Goal: Information Seeking & Learning: Learn about a topic

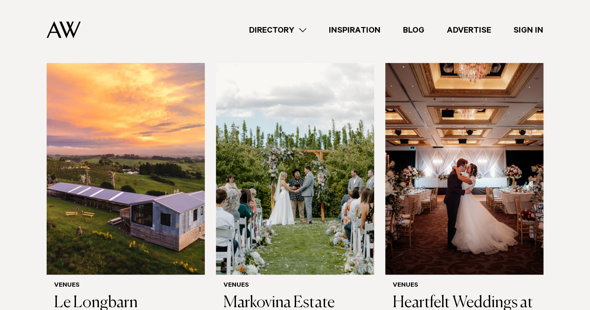
scroll to position [327, 0]
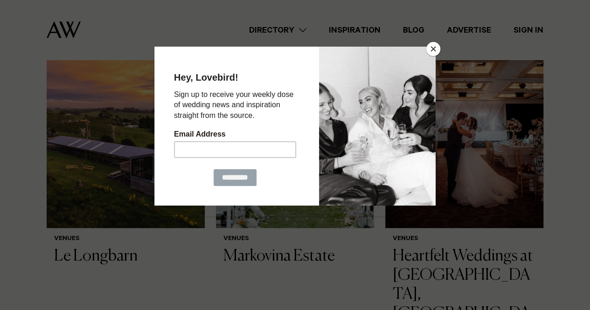
click at [435, 49] on button "Close" at bounding box center [434, 49] width 14 height 14
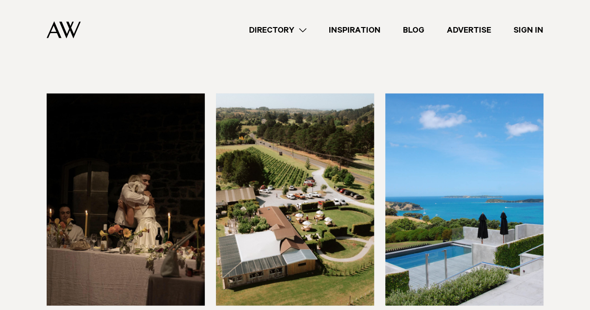
scroll to position [4200, 0]
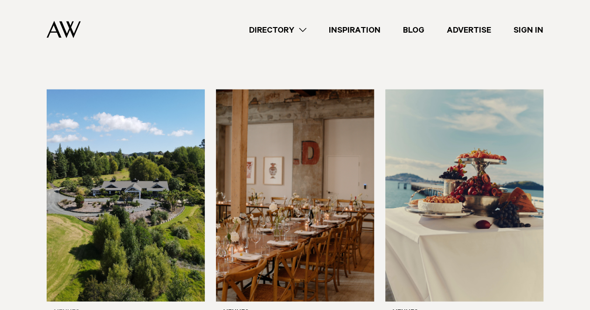
scroll to position [4671, 0]
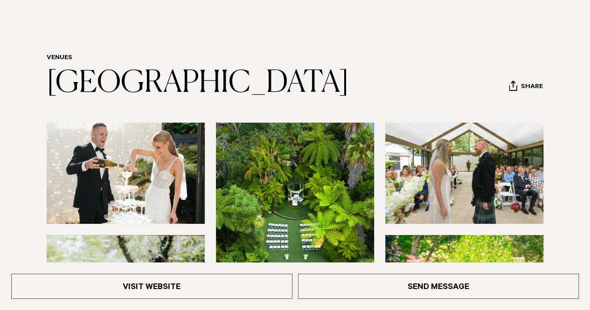
scroll to position [140, 0]
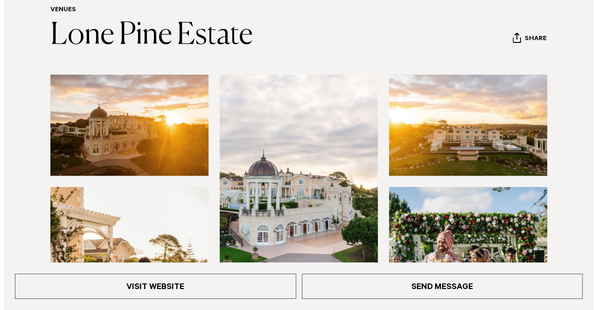
scroll to position [140, 0]
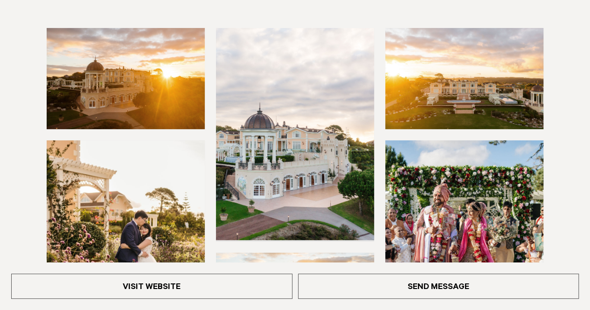
click at [162, 89] on img at bounding box center [126, 78] width 158 height 101
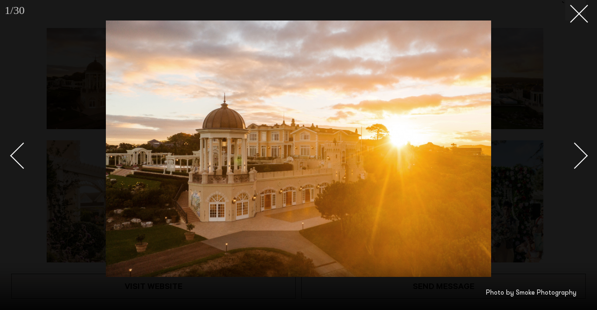
click at [574, 152] on div "Next slide" at bounding box center [575, 155] width 27 height 27
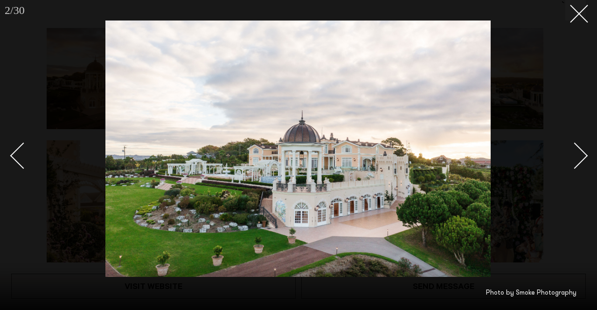
click at [574, 152] on div "Next slide" at bounding box center [575, 155] width 27 height 27
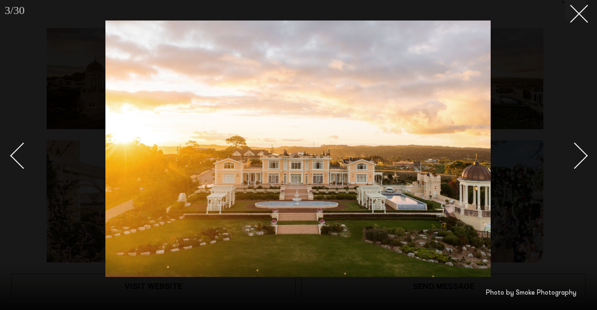
click at [574, 152] on div "Next slide" at bounding box center [575, 155] width 27 height 27
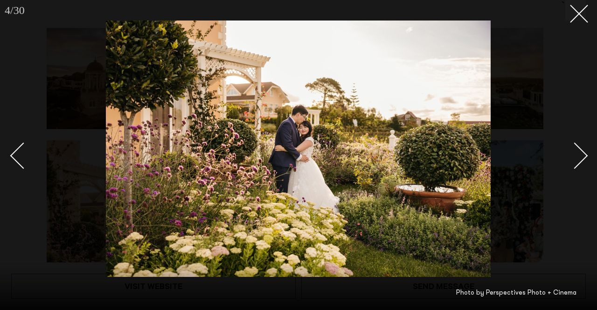
click at [574, 8] on icon at bounding box center [575, 10] width 11 height 11
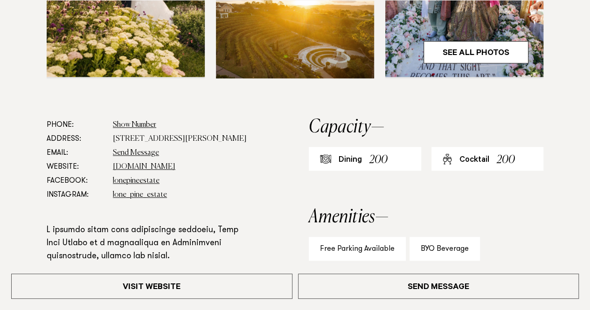
scroll to position [420, 0]
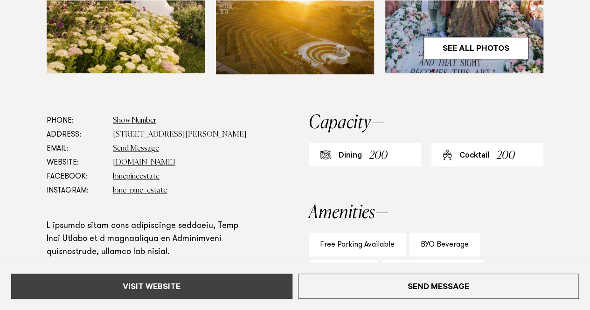
click at [192, 284] on link "Visit Website" at bounding box center [151, 286] width 281 height 25
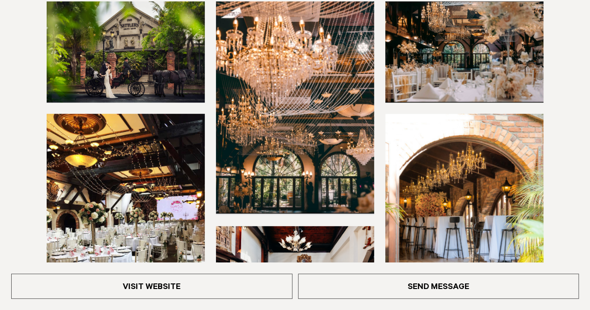
scroll to position [233, 0]
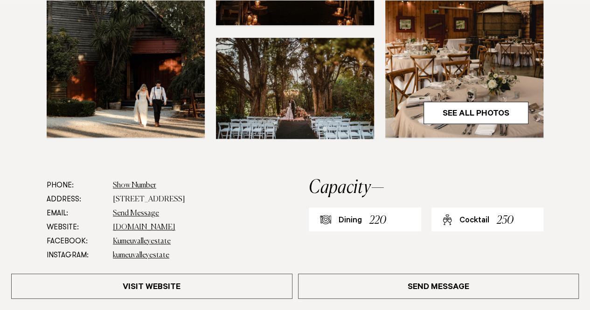
scroll to position [373, 0]
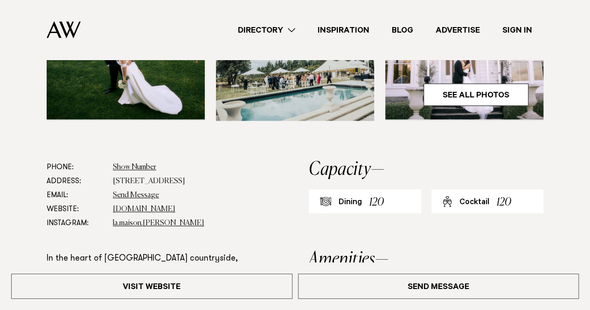
scroll to position [233, 0]
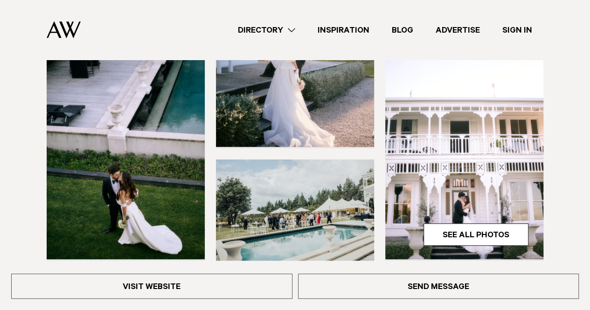
click at [162, 109] on img at bounding box center [126, 153] width 158 height 212
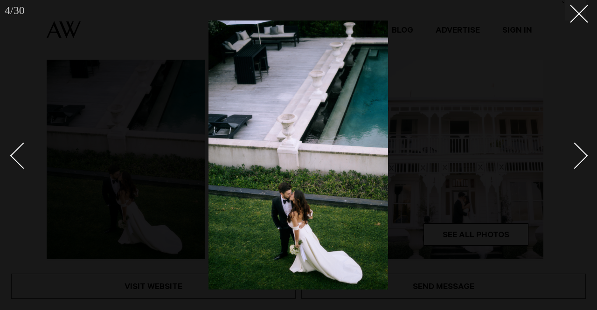
click at [576, 158] on div "Next slide" at bounding box center [575, 155] width 27 height 27
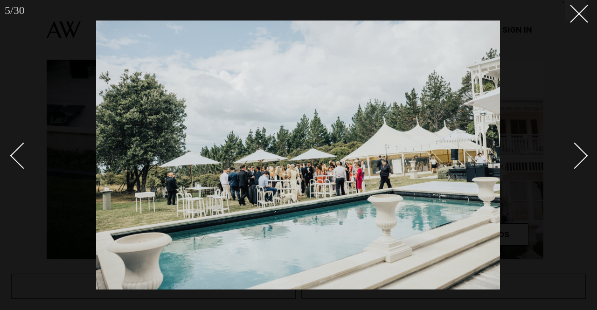
click at [579, 158] on div "Next slide" at bounding box center [575, 155] width 27 height 27
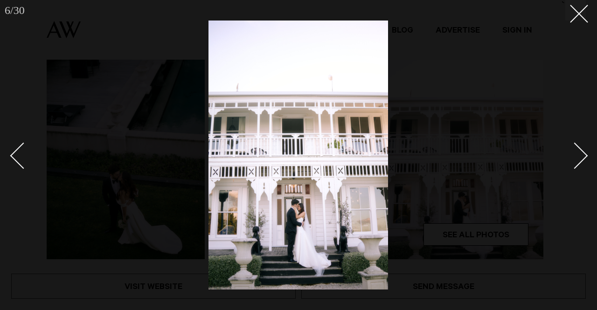
click at [579, 158] on div "Next slide" at bounding box center [575, 155] width 27 height 27
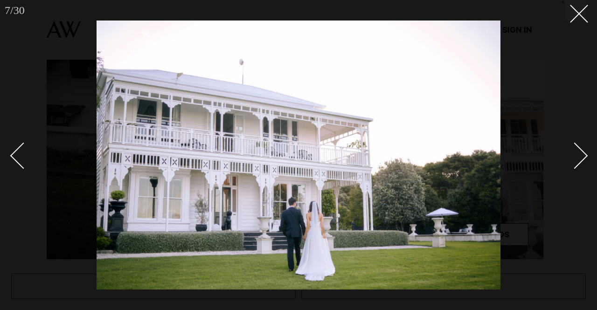
click at [579, 158] on div "Next slide" at bounding box center [575, 155] width 27 height 27
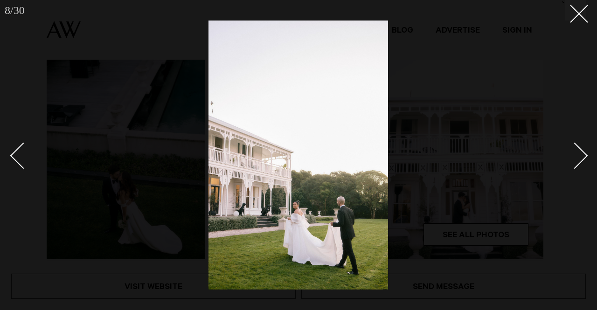
click at [579, 158] on div "Next slide" at bounding box center [575, 155] width 27 height 27
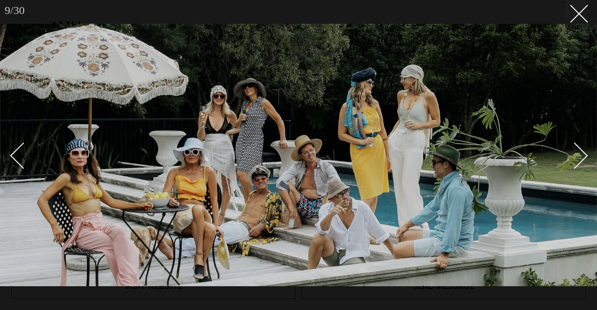
click at [587, 159] on img at bounding box center [298, 155] width 597 height 263
click at [581, 24] on img at bounding box center [298, 155] width 597 height 263
click at [566, 154] on div "Next slide" at bounding box center [575, 155] width 27 height 27
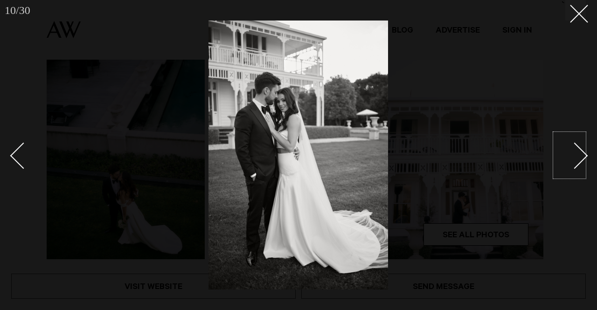
click at [569, 155] on div "Next slide" at bounding box center [575, 155] width 27 height 27
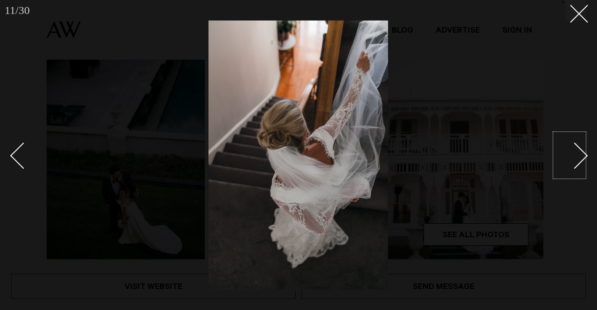
click at [569, 155] on div "Next slide" at bounding box center [575, 155] width 27 height 27
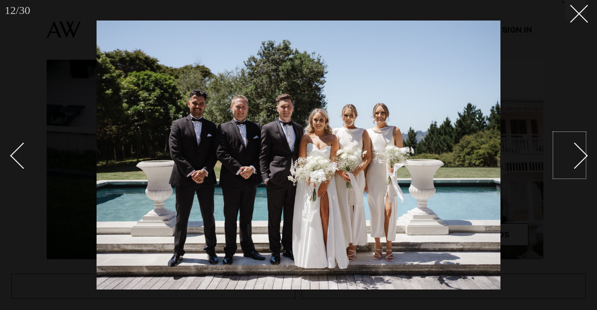
click at [569, 155] on div "Next slide" at bounding box center [575, 155] width 27 height 27
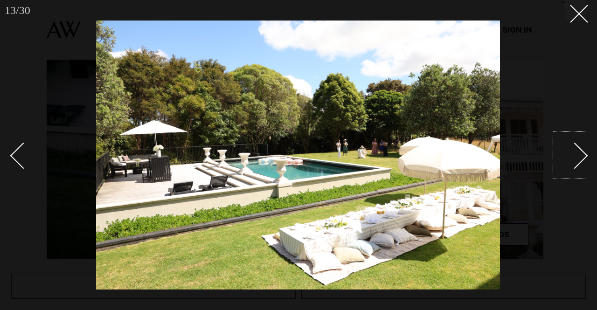
click at [569, 155] on div "Next slide" at bounding box center [575, 155] width 27 height 27
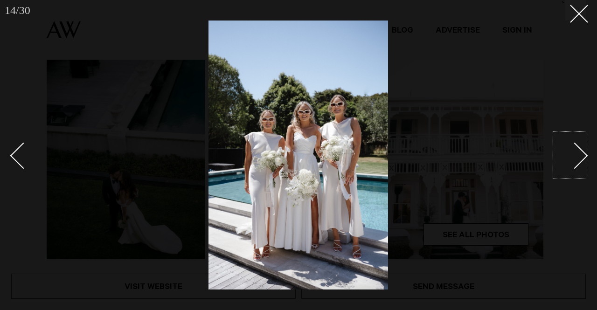
click at [569, 155] on div "Next slide" at bounding box center [575, 155] width 27 height 27
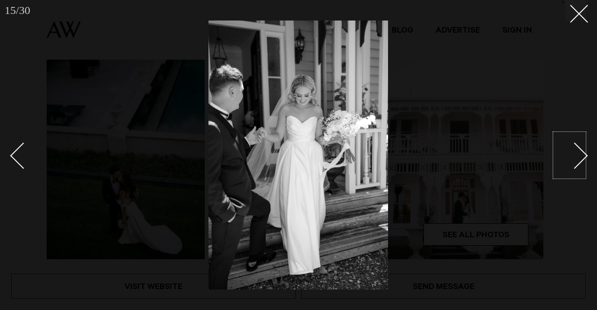
click at [569, 155] on div "Next slide" at bounding box center [575, 155] width 27 height 27
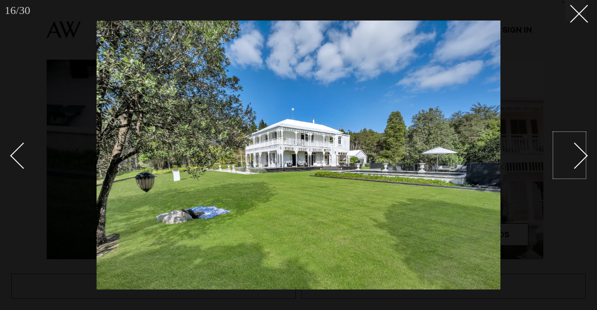
click at [569, 155] on div "Next slide" at bounding box center [575, 155] width 27 height 27
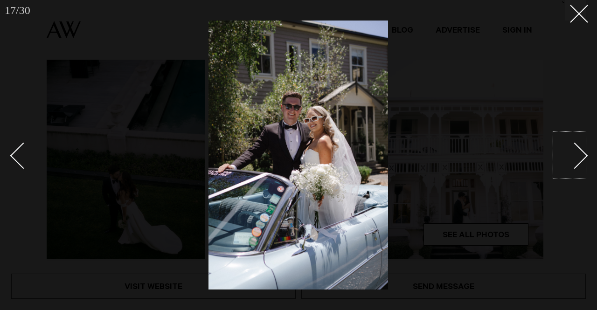
click at [569, 155] on div "Next slide" at bounding box center [575, 155] width 27 height 27
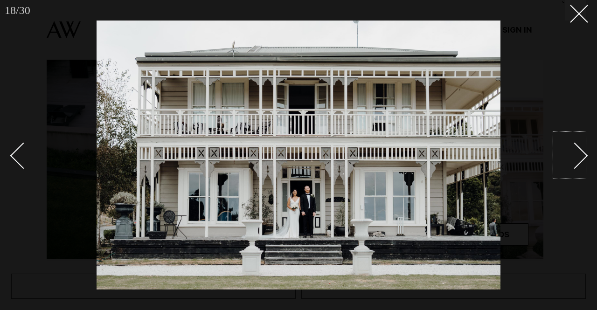
click at [569, 155] on div "Next slide" at bounding box center [575, 155] width 27 height 27
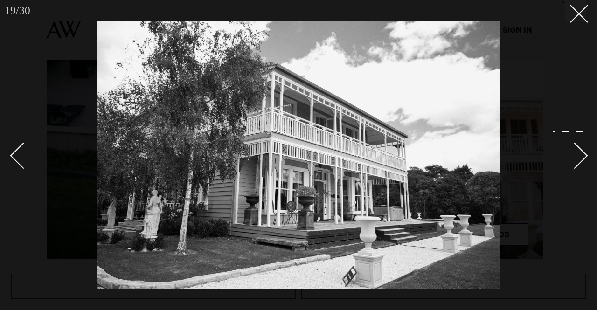
click at [569, 155] on div "Next slide" at bounding box center [575, 155] width 27 height 27
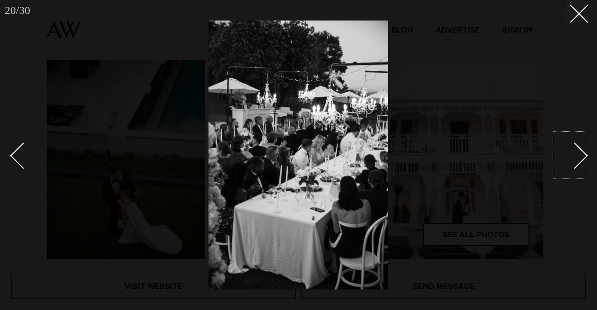
click at [569, 155] on div "Next slide" at bounding box center [575, 155] width 27 height 27
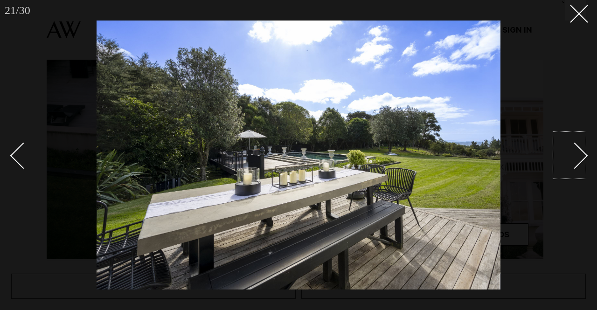
click at [569, 155] on div "Next slide" at bounding box center [575, 155] width 27 height 27
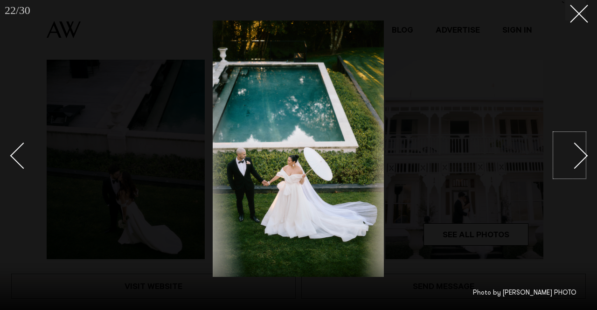
click at [569, 155] on div "Next slide" at bounding box center [575, 155] width 27 height 27
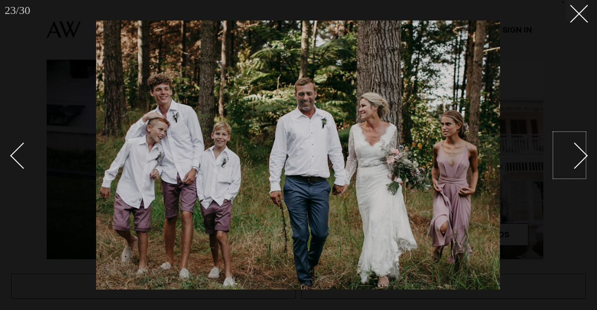
click at [569, 155] on div "Next slide" at bounding box center [575, 155] width 27 height 27
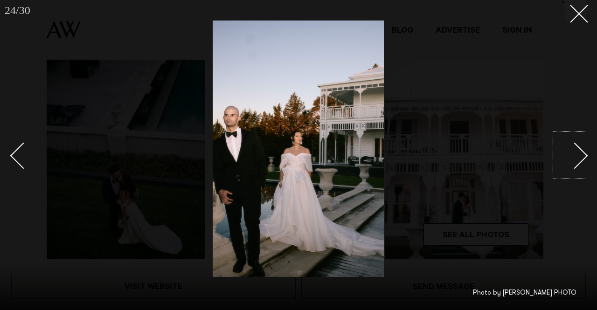
click at [569, 155] on div "Next slide" at bounding box center [575, 155] width 27 height 27
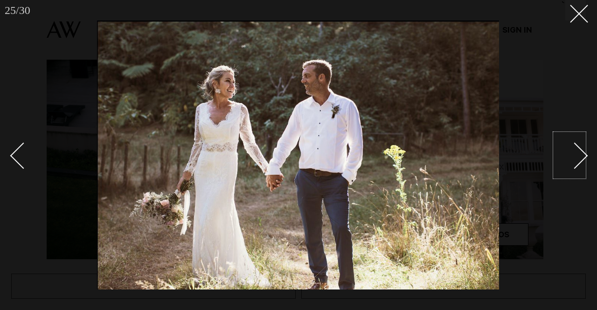
click at [569, 155] on div "Next slide" at bounding box center [575, 155] width 27 height 27
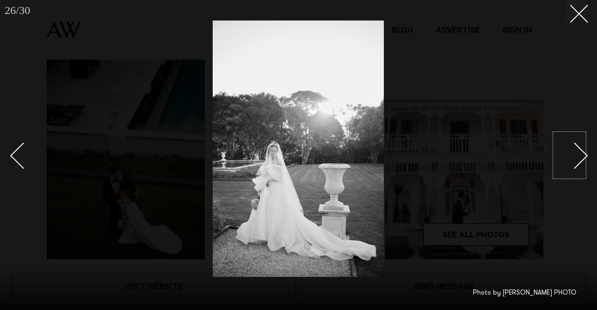
click at [569, 155] on div "Next slide" at bounding box center [575, 155] width 27 height 27
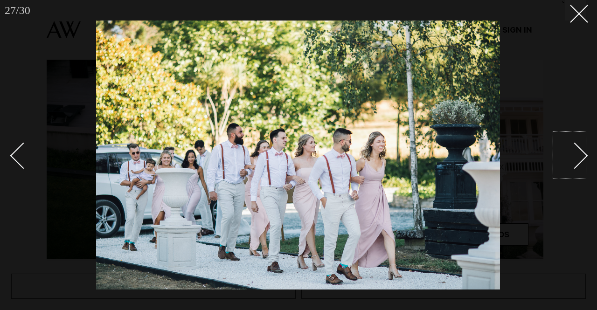
click at [569, 155] on div "Next slide" at bounding box center [575, 155] width 27 height 27
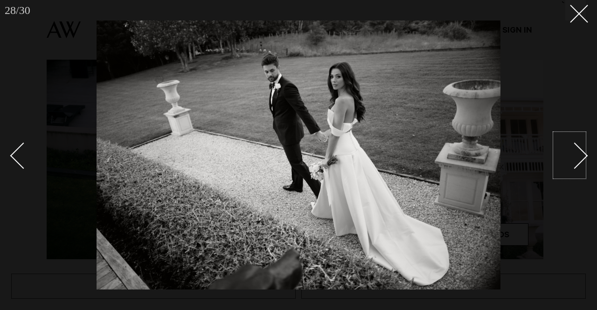
click at [569, 22] on div at bounding box center [298, 155] width 597 height 310
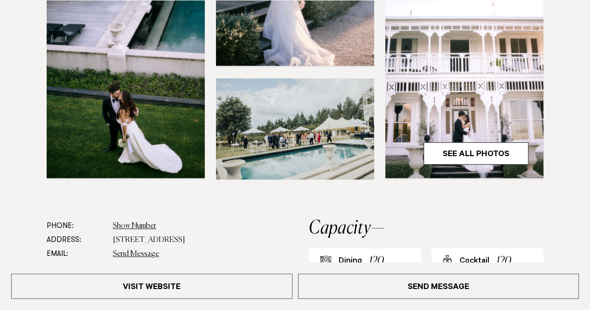
scroll to position [373, 0]
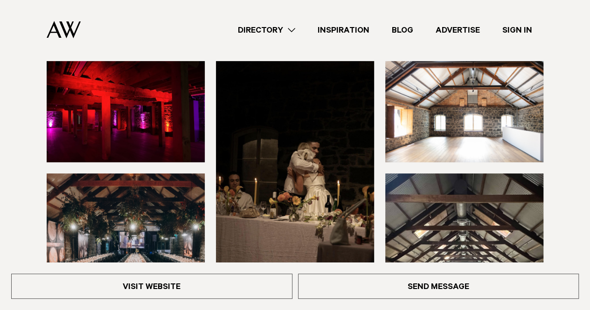
scroll to position [140, 0]
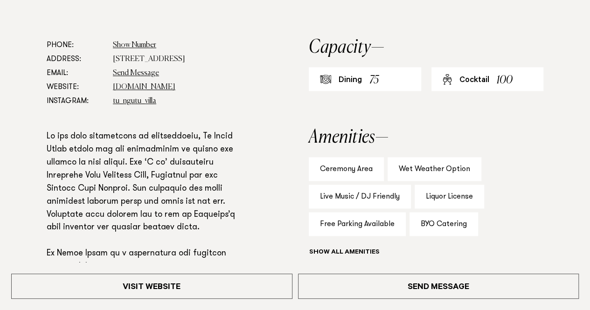
scroll to position [513, 0]
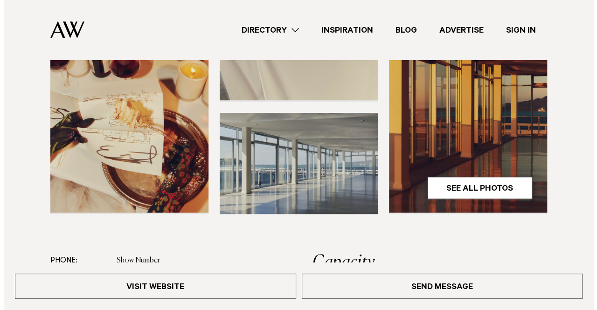
scroll to position [233, 0]
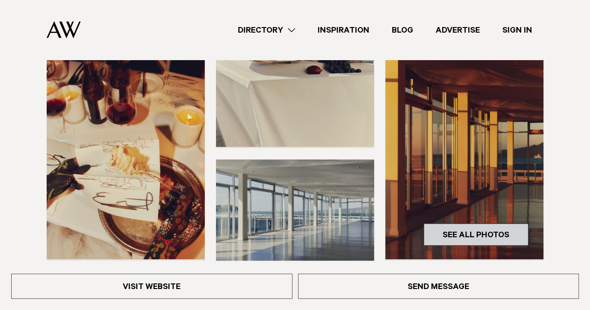
click at [478, 235] on link "See All Photos" at bounding box center [476, 235] width 105 height 22
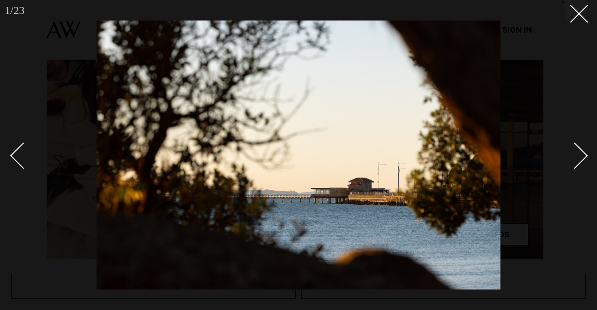
click at [574, 163] on div "Next slide" at bounding box center [575, 155] width 27 height 27
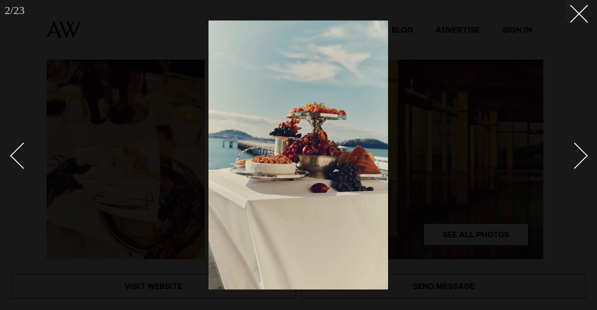
click at [575, 163] on div "Next slide" at bounding box center [575, 155] width 27 height 27
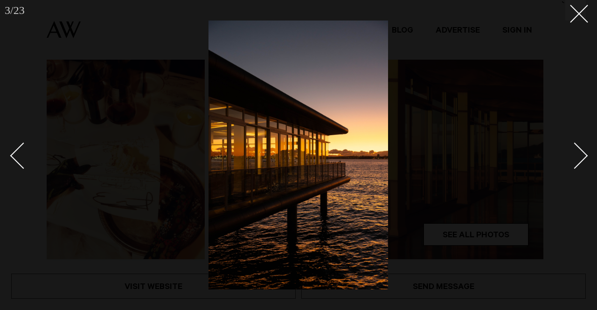
click at [575, 163] on div "Next slide" at bounding box center [575, 155] width 27 height 27
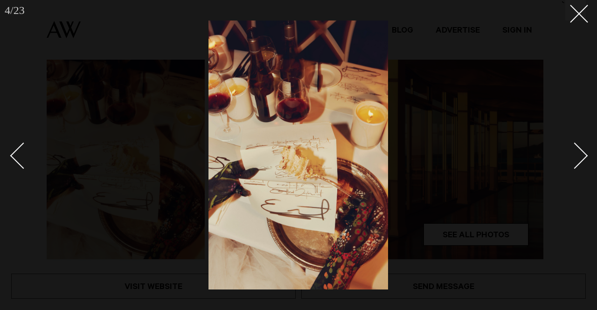
click at [575, 163] on div "Next slide" at bounding box center [575, 155] width 27 height 27
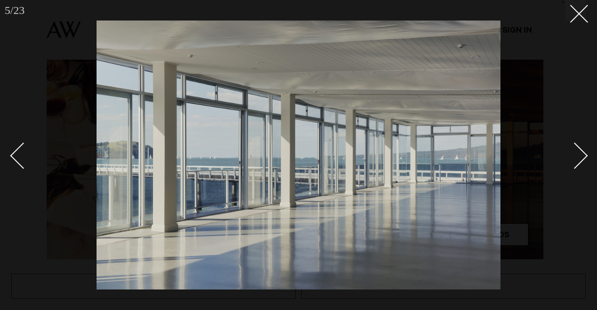
click at [575, 163] on div "Next slide" at bounding box center [575, 155] width 27 height 27
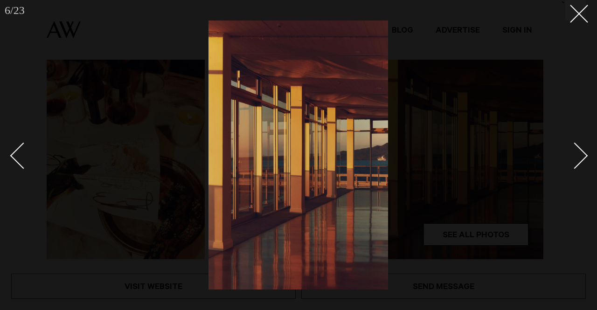
click at [575, 163] on div "Next slide" at bounding box center [575, 155] width 27 height 27
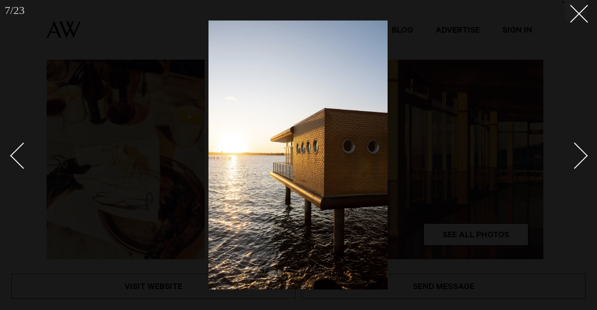
click at [575, 163] on div "Next slide" at bounding box center [575, 155] width 27 height 27
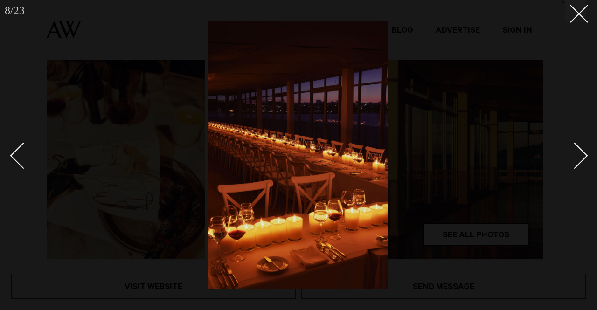
click at [575, 163] on div "Next slide" at bounding box center [575, 155] width 27 height 27
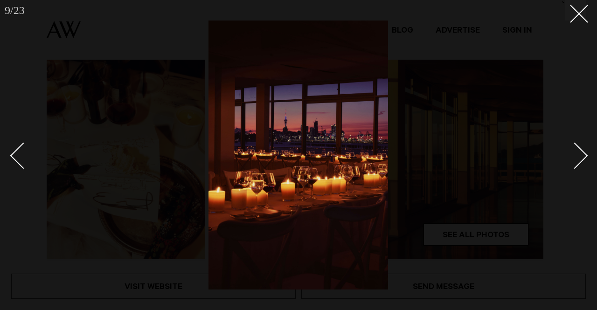
click at [575, 163] on div "Next slide" at bounding box center [575, 155] width 27 height 27
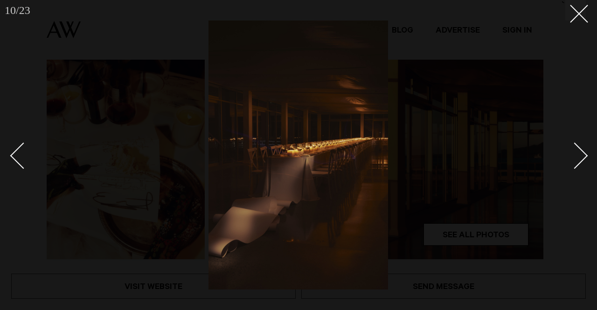
click at [575, 163] on div "Next slide" at bounding box center [575, 155] width 27 height 27
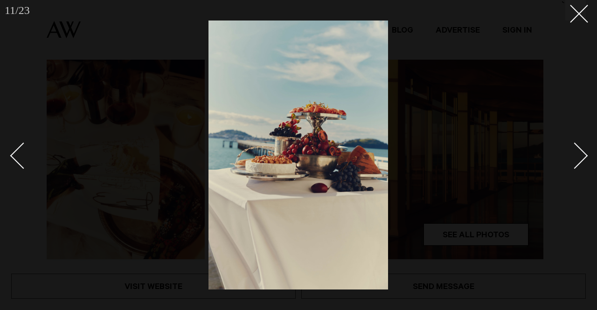
click at [567, 161] on div "Next slide" at bounding box center [575, 155] width 27 height 27
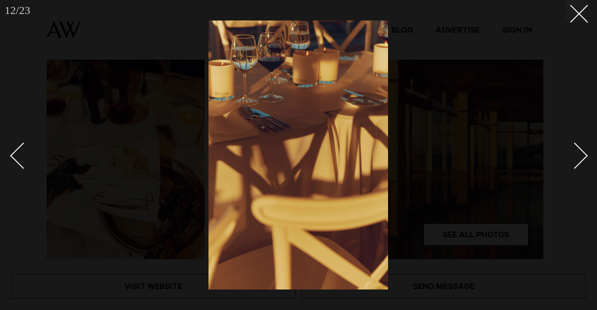
click at [567, 161] on div "Next slide" at bounding box center [575, 155] width 27 height 27
